Goal: Task Accomplishment & Management: Use online tool/utility

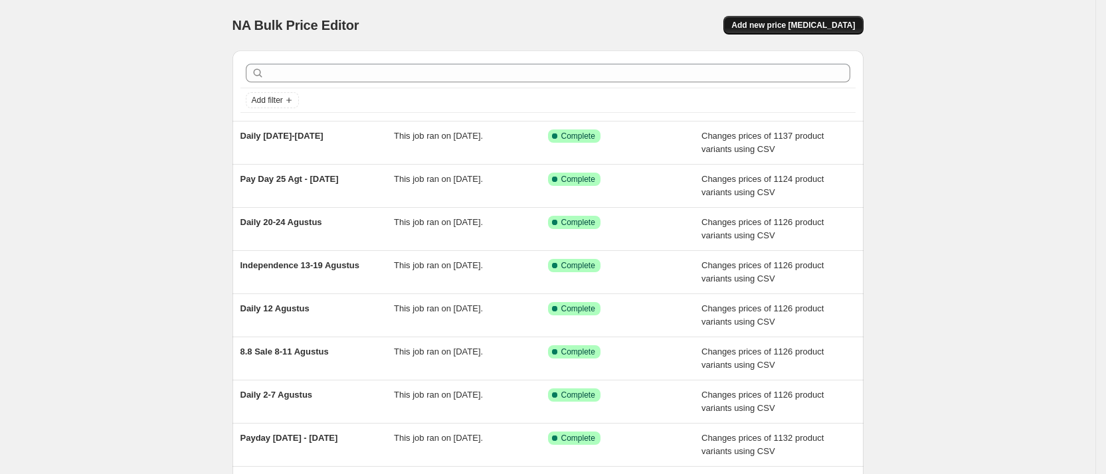
click at [814, 24] on span "Add new price [MEDICAL_DATA]" at bounding box center [793, 25] width 124 height 11
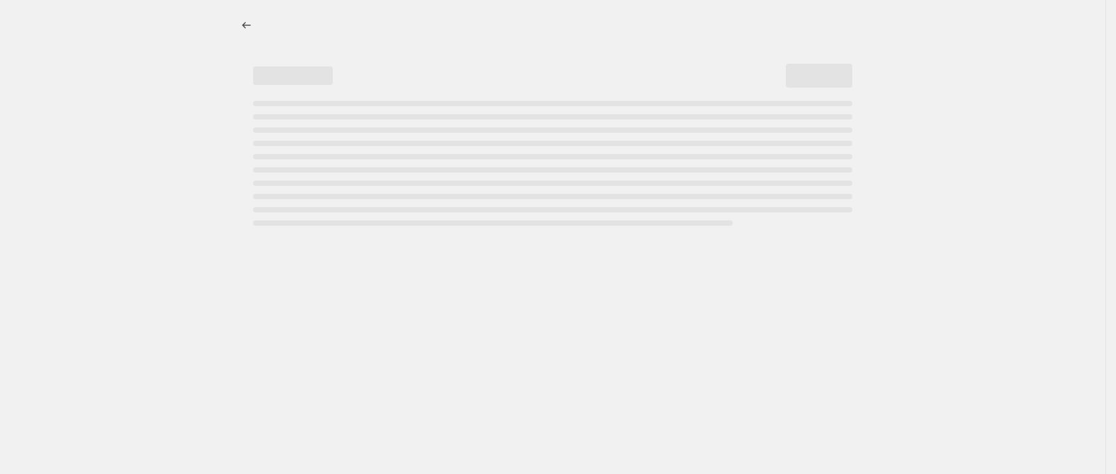
select select "percentage"
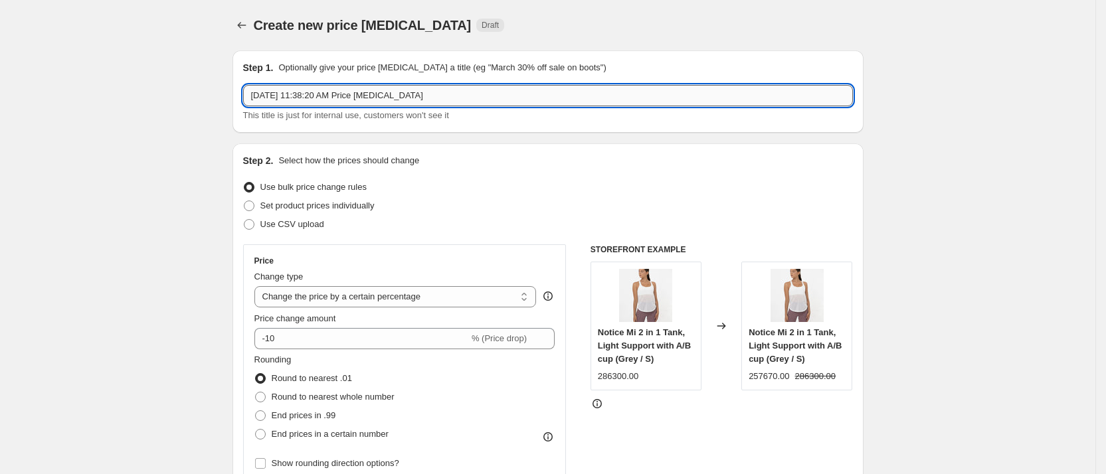
click at [333, 95] on input "[DATE] 11:38:20 AM Price [MEDICAL_DATA]" at bounding box center [548, 95] width 610 height 21
type input "9.9 Sale ([DATE]-[DATE])"
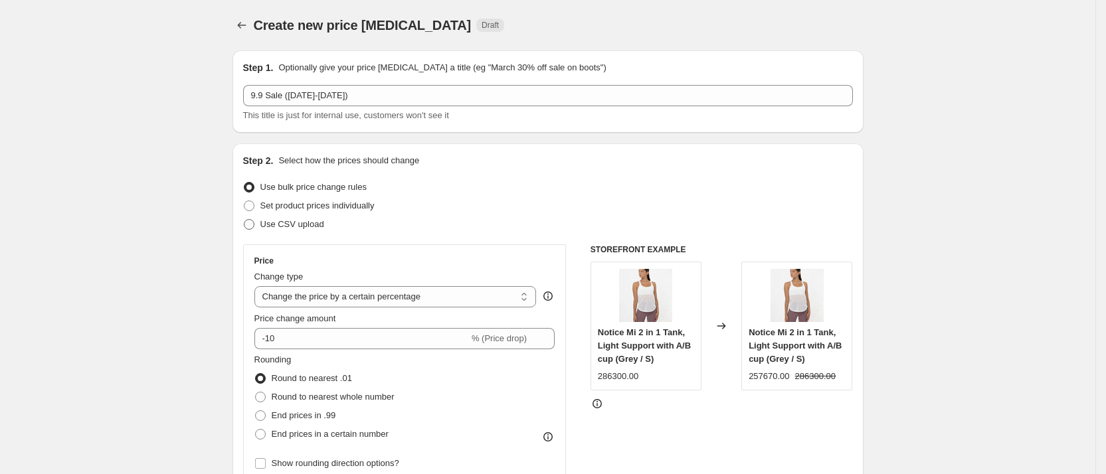
click at [306, 219] on span "Use CSV upload" at bounding box center [292, 224] width 64 height 10
click at [244, 219] on input "Use CSV upload" at bounding box center [244, 219] width 1 height 1
radio input "true"
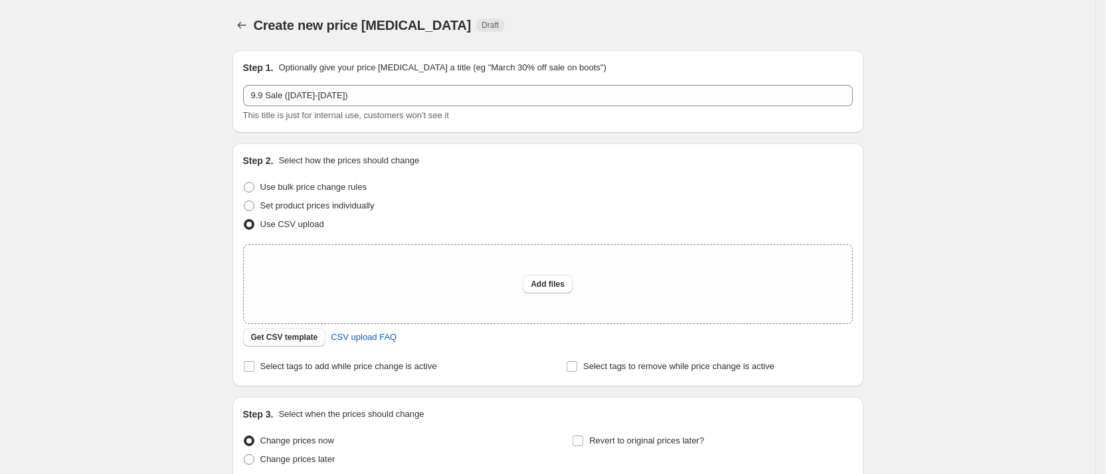
scroll to position [118, 0]
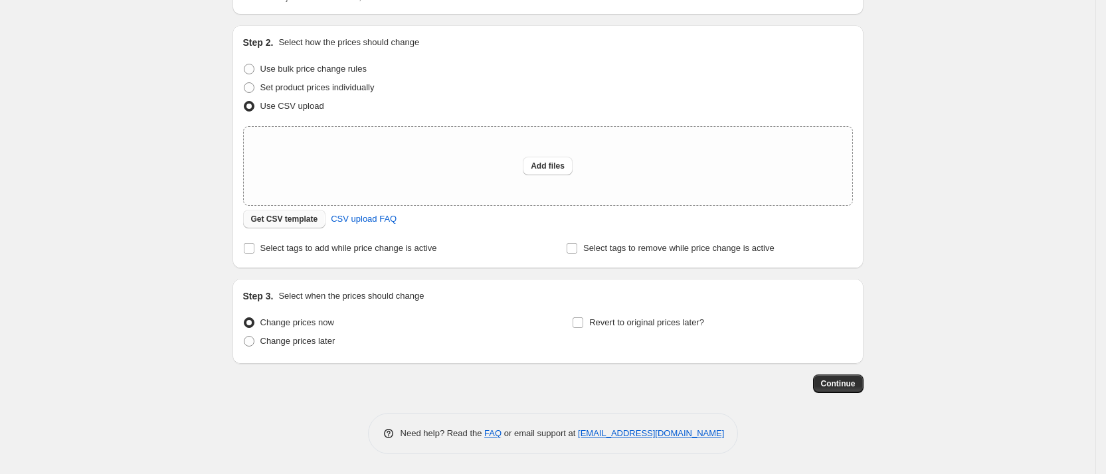
click at [300, 217] on span "Get CSV template" at bounding box center [284, 219] width 67 height 11
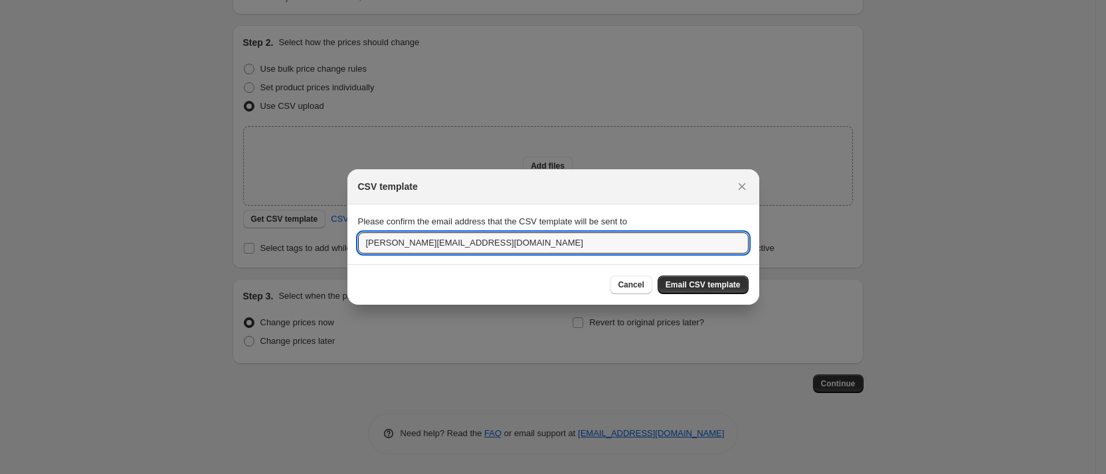
drag, startPoint x: 381, startPoint y: 241, endPoint x: 297, endPoint y: 241, distance: 83.7
click at [297, 474] on div "CSV template Please confirm the email address that the CSV template will be sen…" at bounding box center [553, 474] width 1106 height 0
type input "[EMAIL_ADDRESS][DOMAIN_NAME]"
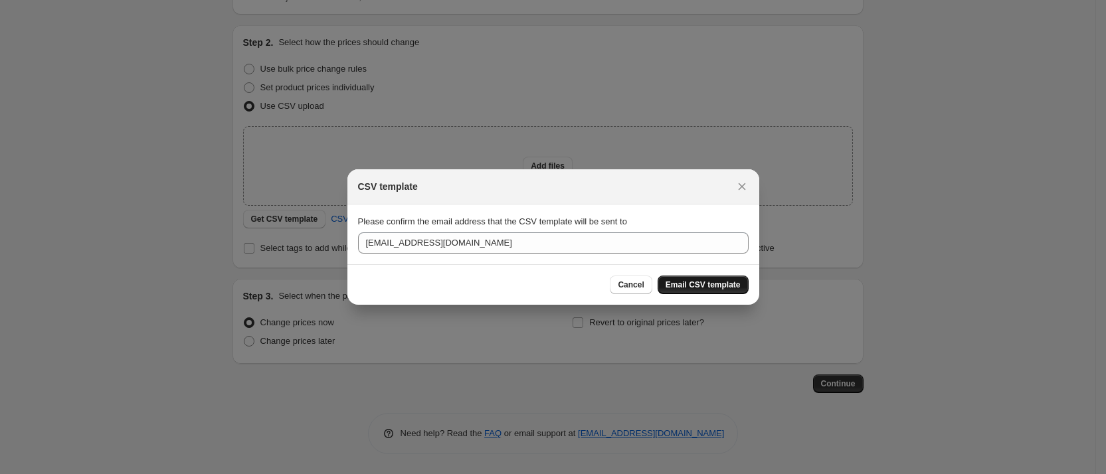
click at [698, 286] on span "Email CSV template" at bounding box center [703, 285] width 75 height 11
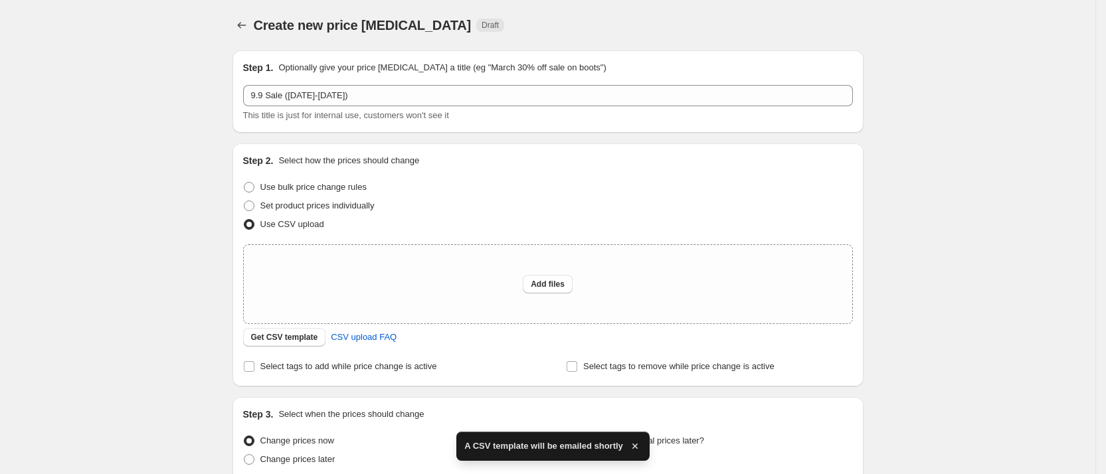
scroll to position [118, 0]
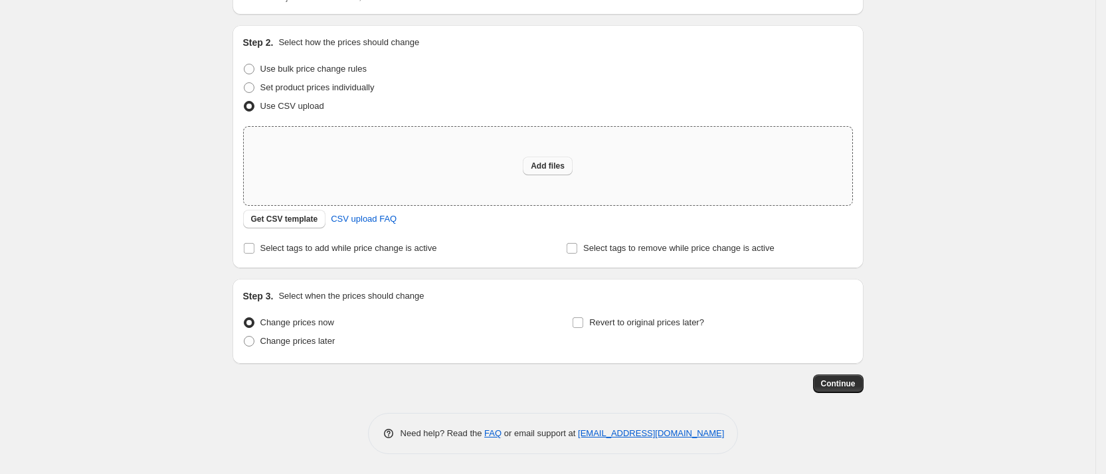
click at [561, 159] on button "Add files" at bounding box center [548, 166] width 50 height 19
type input "C:\fakepath\New Web Price.csv"
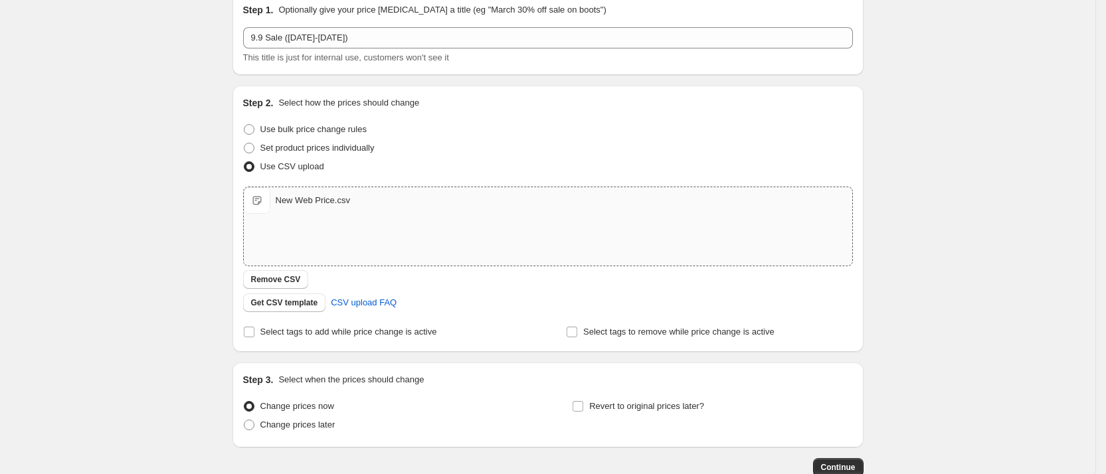
scroll to position [142, 0]
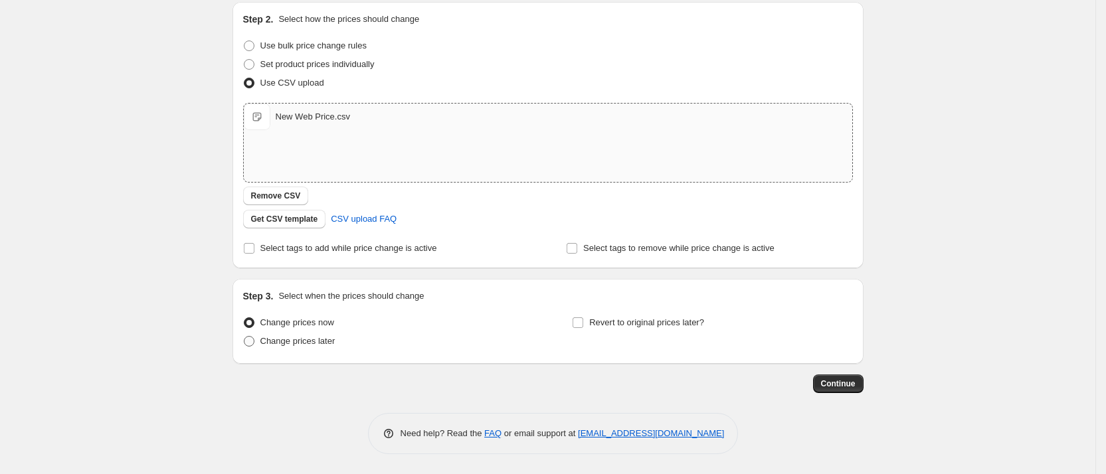
click at [326, 345] on span "Change prices later" at bounding box center [297, 341] width 75 height 10
click at [244, 337] on input "Change prices later" at bounding box center [244, 336] width 1 height 1
radio input "true"
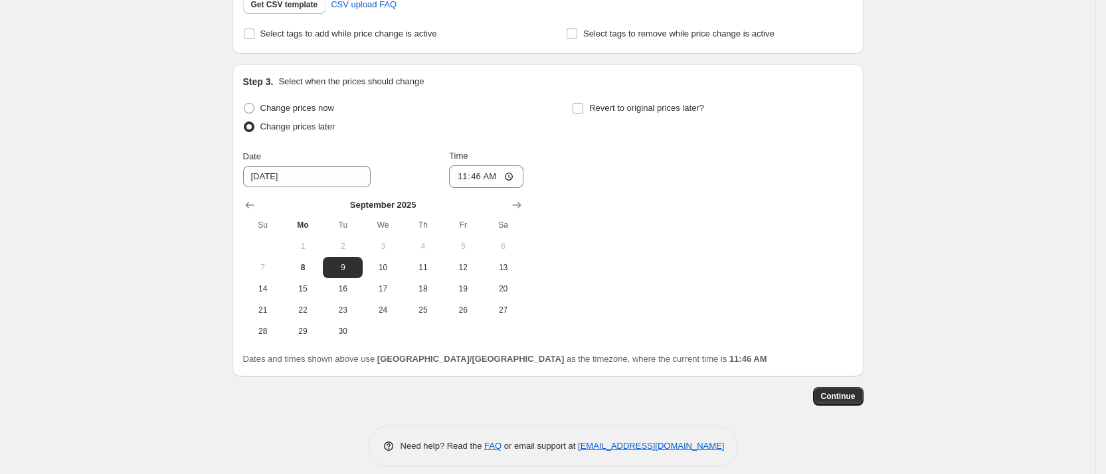
scroll to position [369, 0]
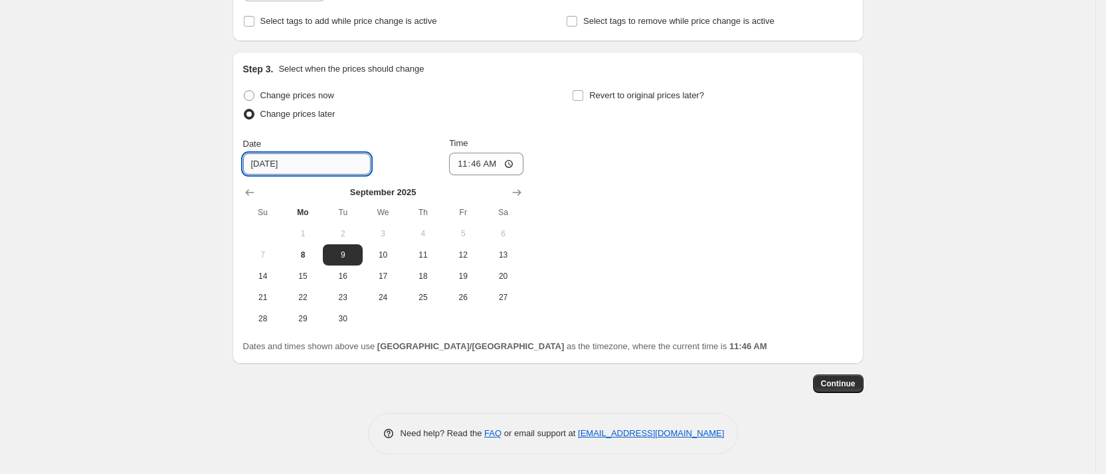
click at [337, 167] on input "[DATE]" at bounding box center [307, 163] width 128 height 21
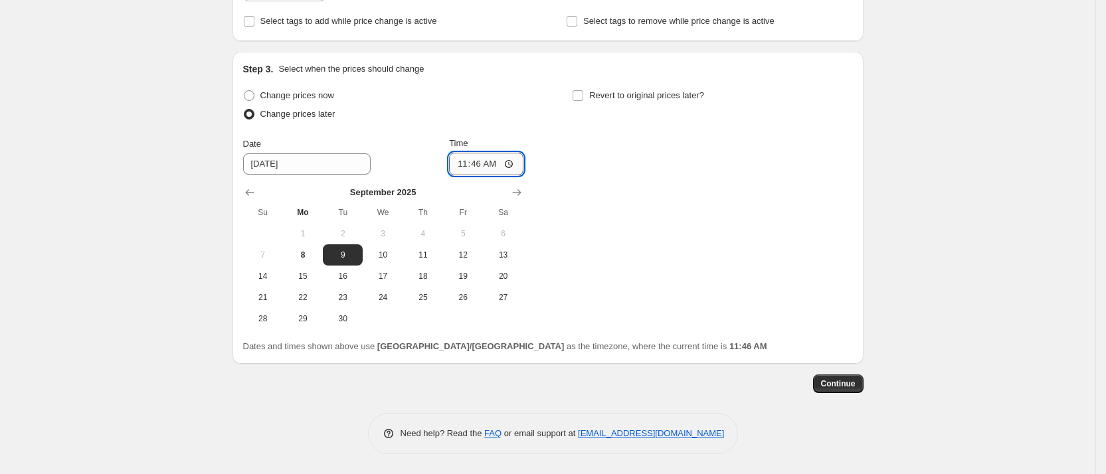
click at [488, 172] on input "11:46" at bounding box center [486, 164] width 74 height 23
click at [511, 165] on input "11:46" at bounding box center [486, 164] width 74 height 23
type input "00:00"
click at [613, 201] on div "Change prices now Change prices later Date [DATE] Time 00:00 [DATE] Su Mo Tu We…" at bounding box center [548, 207] width 610 height 243
click at [846, 383] on span "Continue" at bounding box center [838, 384] width 35 height 11
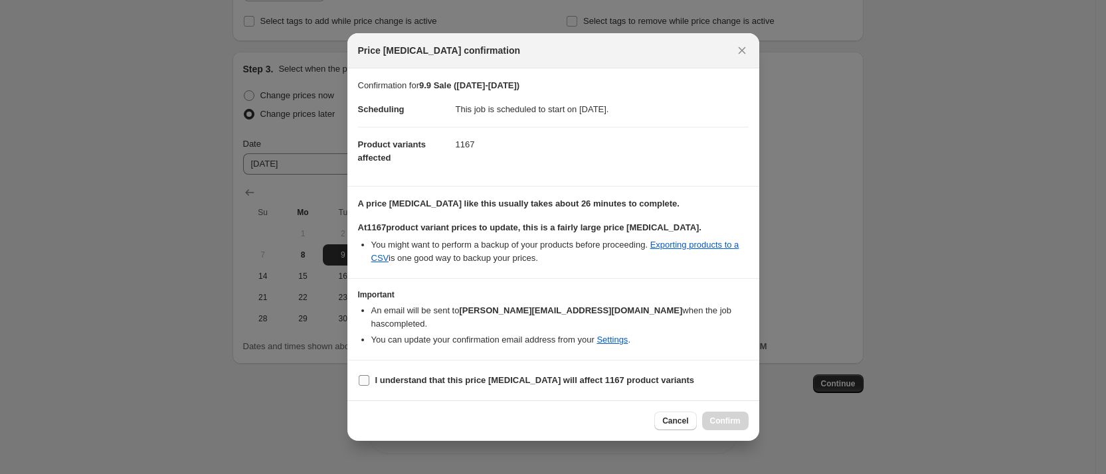
click at [367, 379] on span ":r24:" at bounding box center [364, 381] width 12 height 12
click at [367, 379] on input "I understand that this price [MEDICAL_DATA] will affect 1167 product variants" at bounding box center [364, 380] width 11 height 11
checkbox input "true"
click at [718, 416] on span "Confirm" at bounding box center [725, 421] width 31 height 11
